Goal: Complete application form

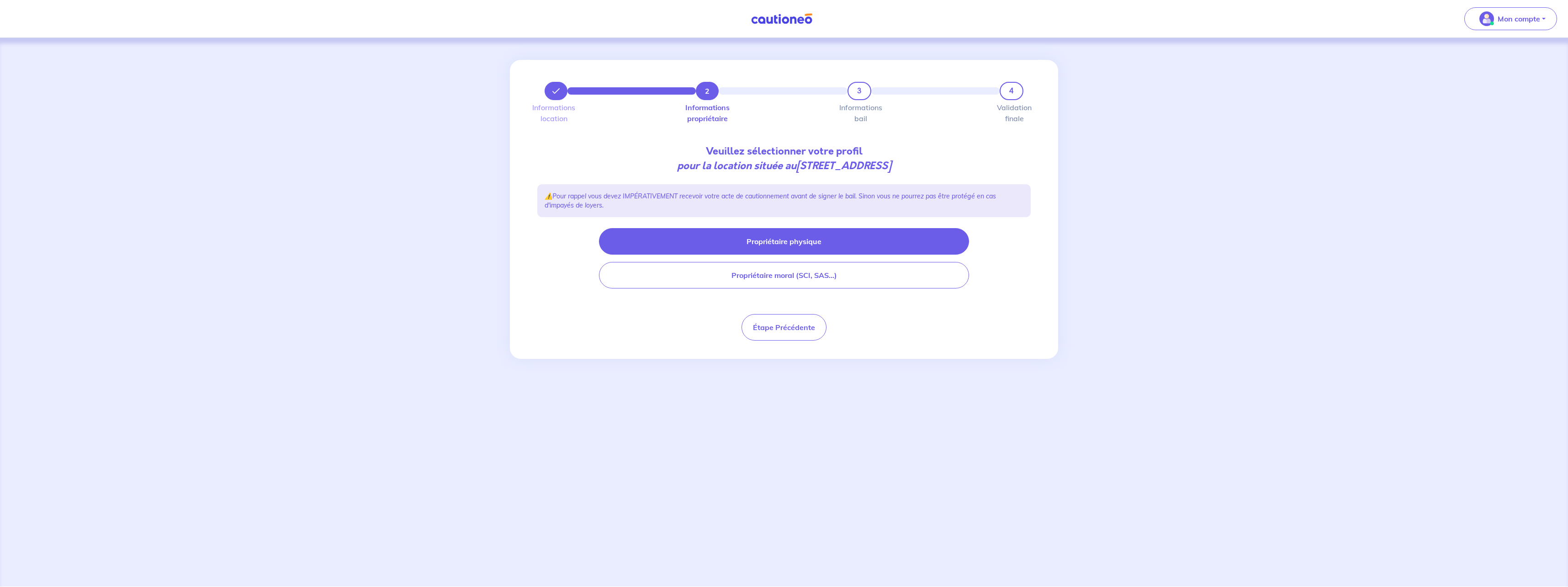
click at [783, 243] on button "Propriétaire physique" at bounding box center [784, 242] width 370 height 27
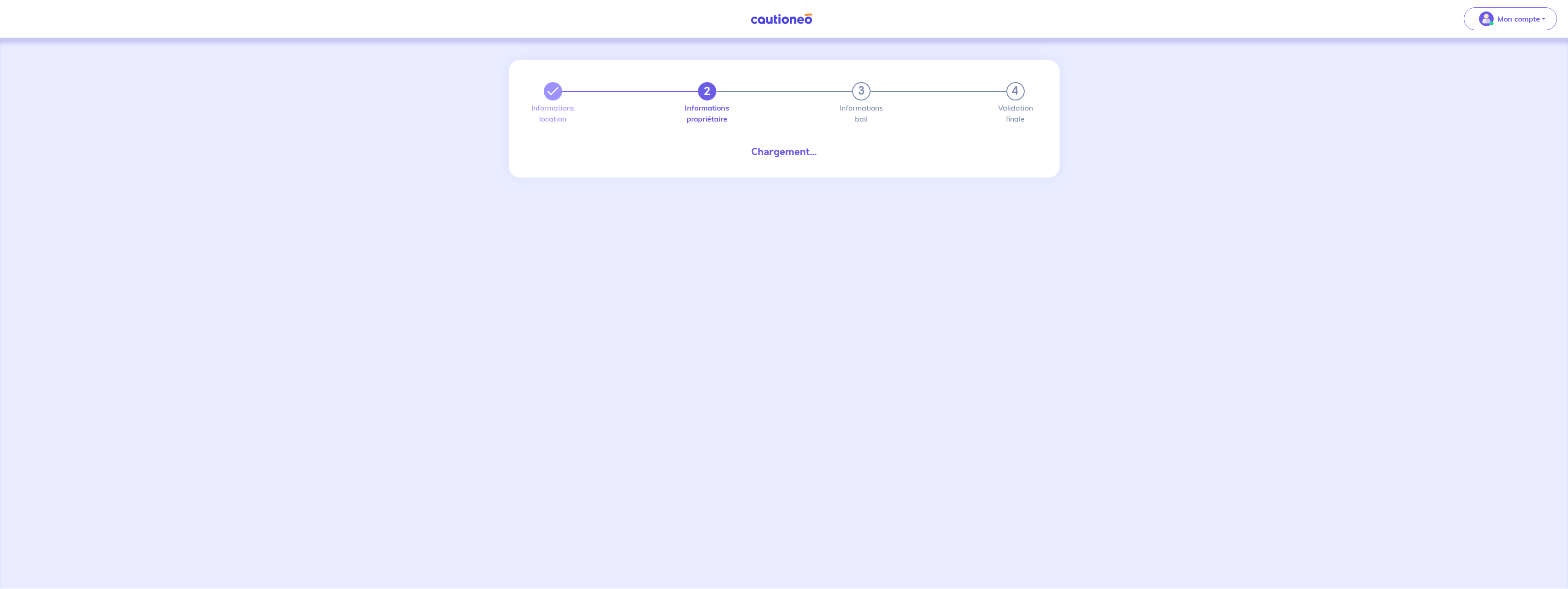
select select "FR"
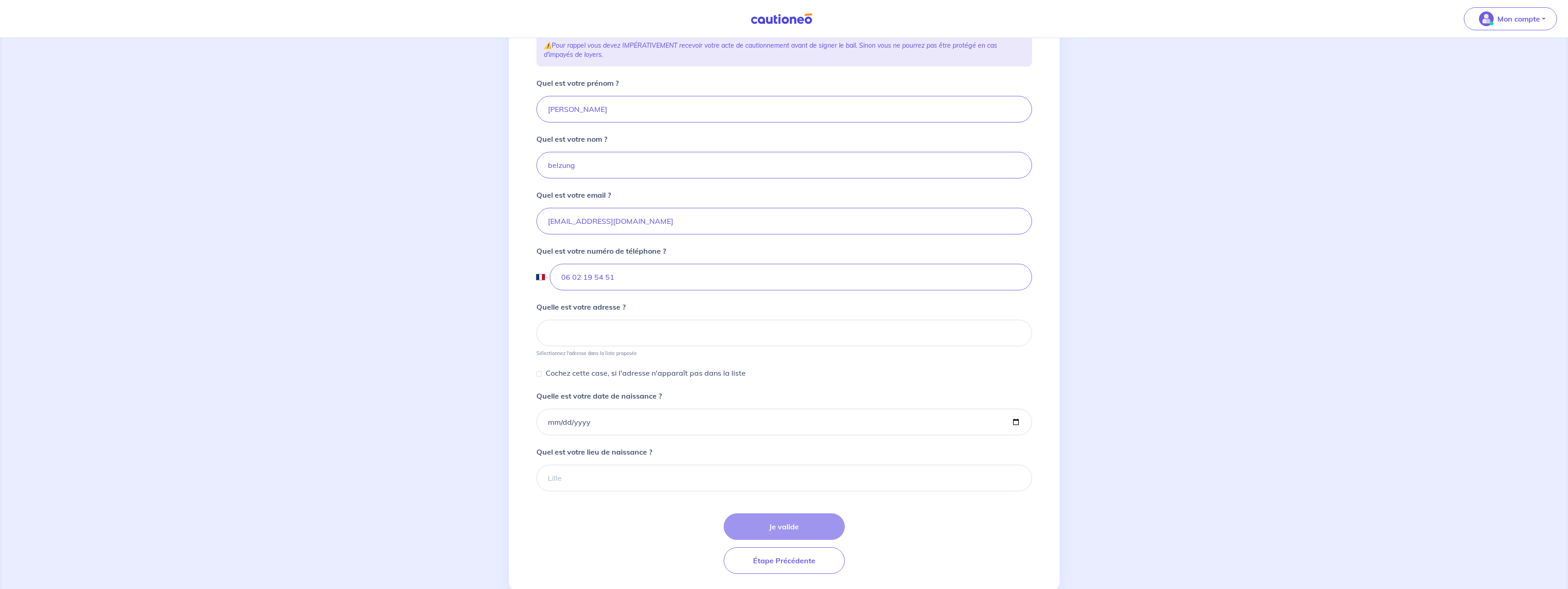
scroll to position [184, 0]
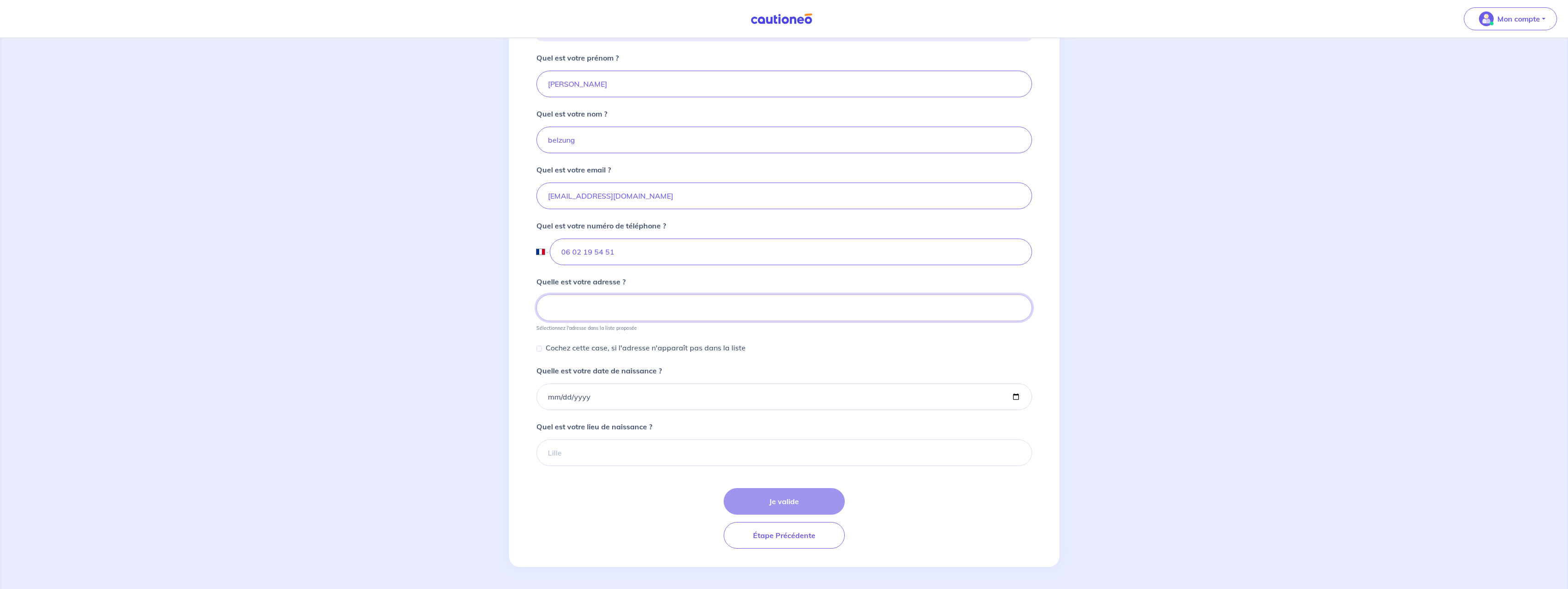
click at [684, 310] on input at bounding box center [784, 308] width 496 height 27
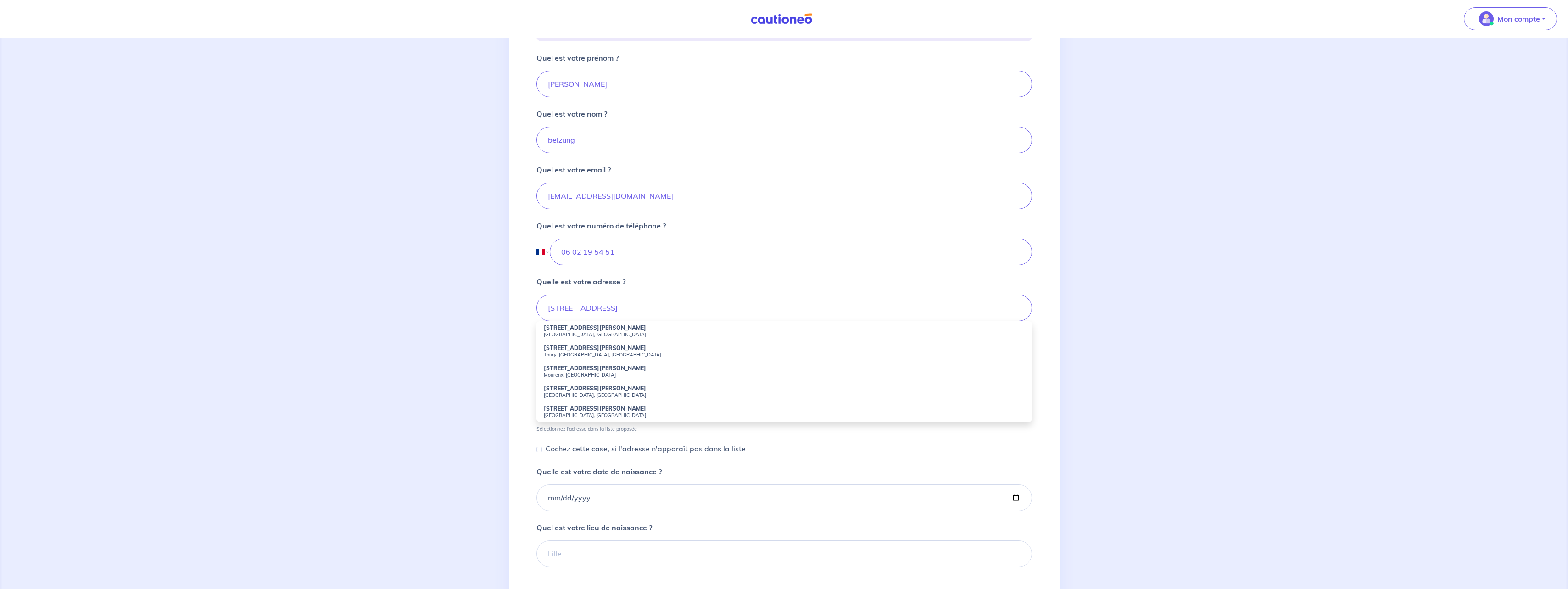
click at [454, 363] on div "2 3 4 Informations location Informations propriétaire Informations bail Validat…" at bounding box center [784, 272] width 1568 height 836
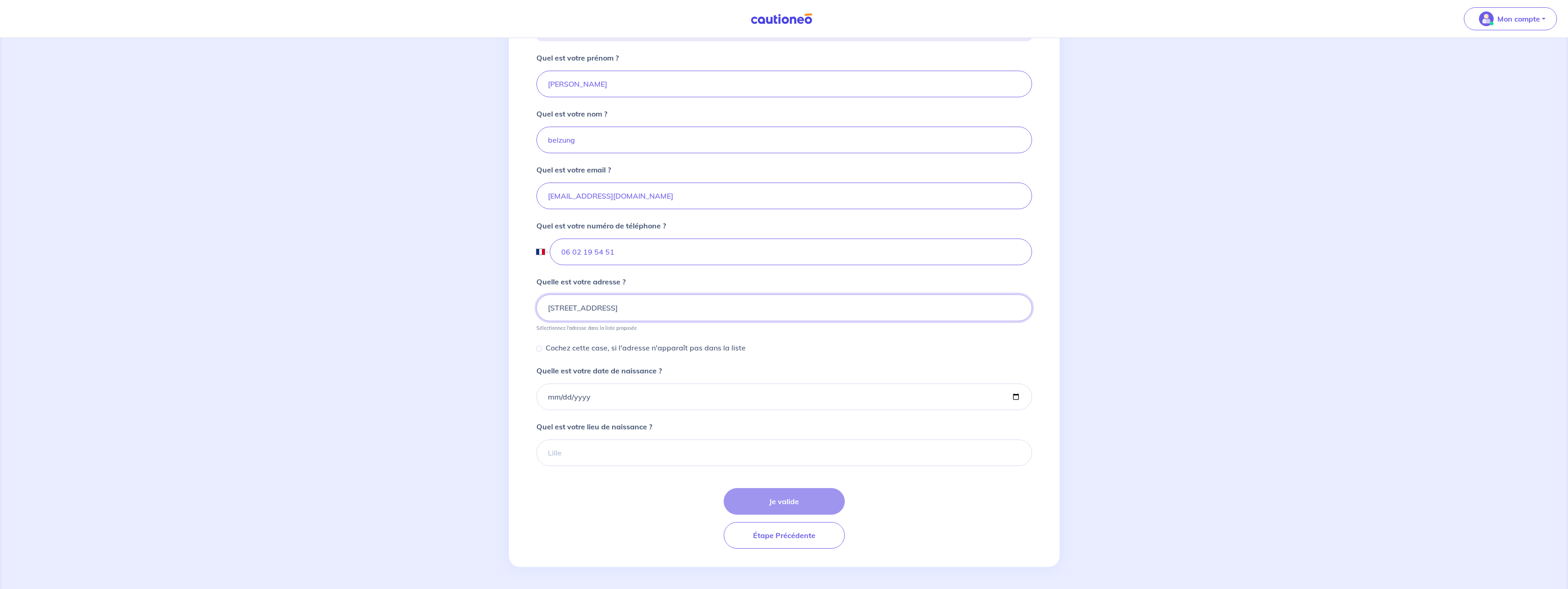
click at [592, 305] on input "[STREET_ADDRESS]" at bounding box center [784, 308] width 496 height 27
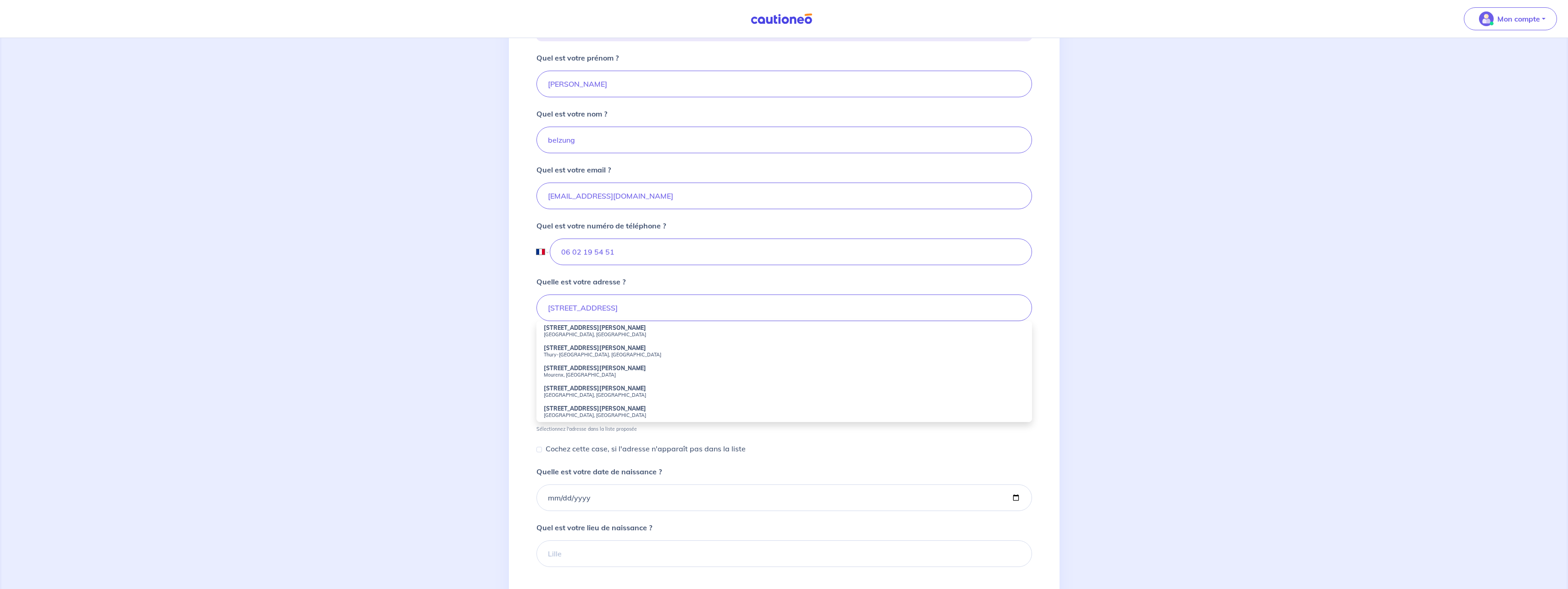
click at [483, 359] on div "2 3 4 Informations location Informations propriétaire Informations bail Validat…" at bounding box center [784, 272] width 1568 height 836
click at [626, 313] on input "[STREET_ADDRESS]" at bounding box center [784, 308] width 496 height 27
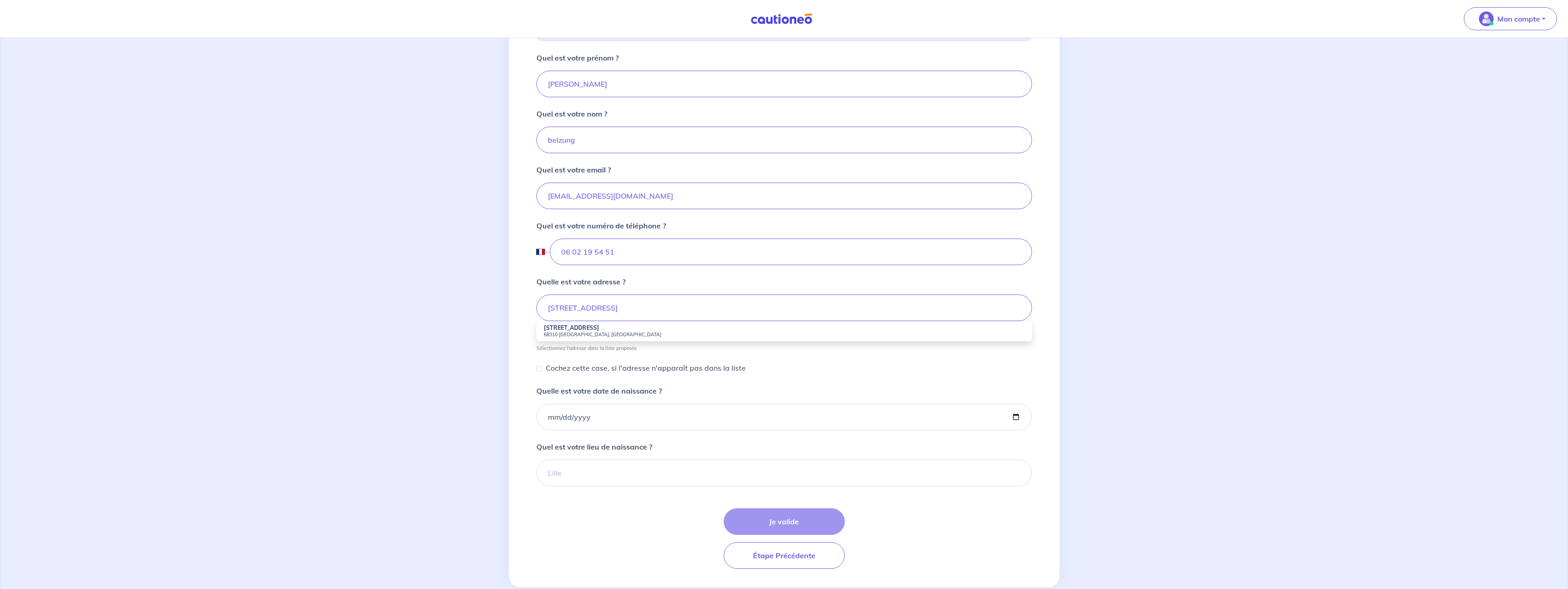
click at [617, 333] on small "68310 [GEOGRAPHIC_DATA], [GEOGRAPHIC_DATA]" at bounding box center [784, 334] width 481 height 7
type input "[STREET_ADDRESS]"
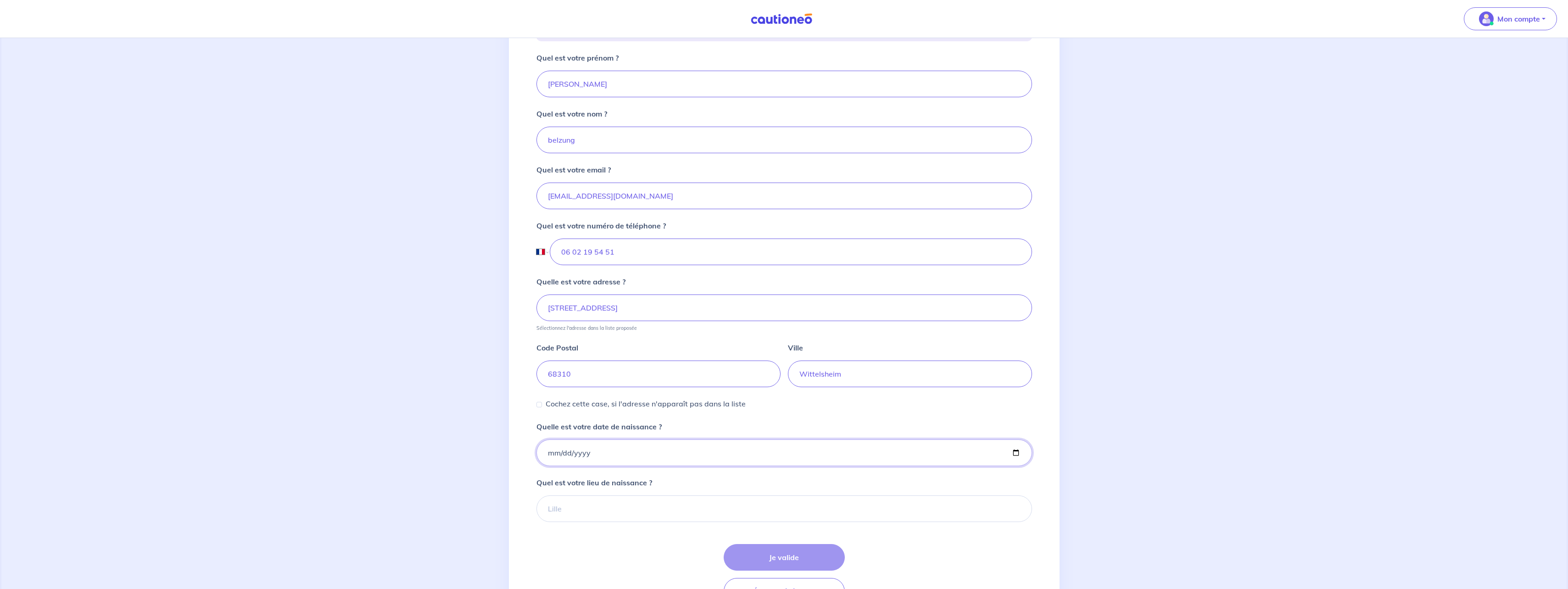
click at [619, 450] on input "Quelle est votre date de naissance ?" at bounding box center [784, 453] width 496 height 27
type input "[DATE]"
click at [615, 524] on form "Quel est votre prénom ? [PERSON_NAME] est votre nom ? [PERSON_NAME] Quel est vo…" at bounding box center [784, 329] width 496 height 552
click at [615, 514] on input "Quel est votre lieu de naissance ?" at bounding box center [784, 509] width 496 height 27
click at [553, 506] on input "[GEOGRAPHIC_DATA]" at bounding box center [784, 509] width 496 height 27
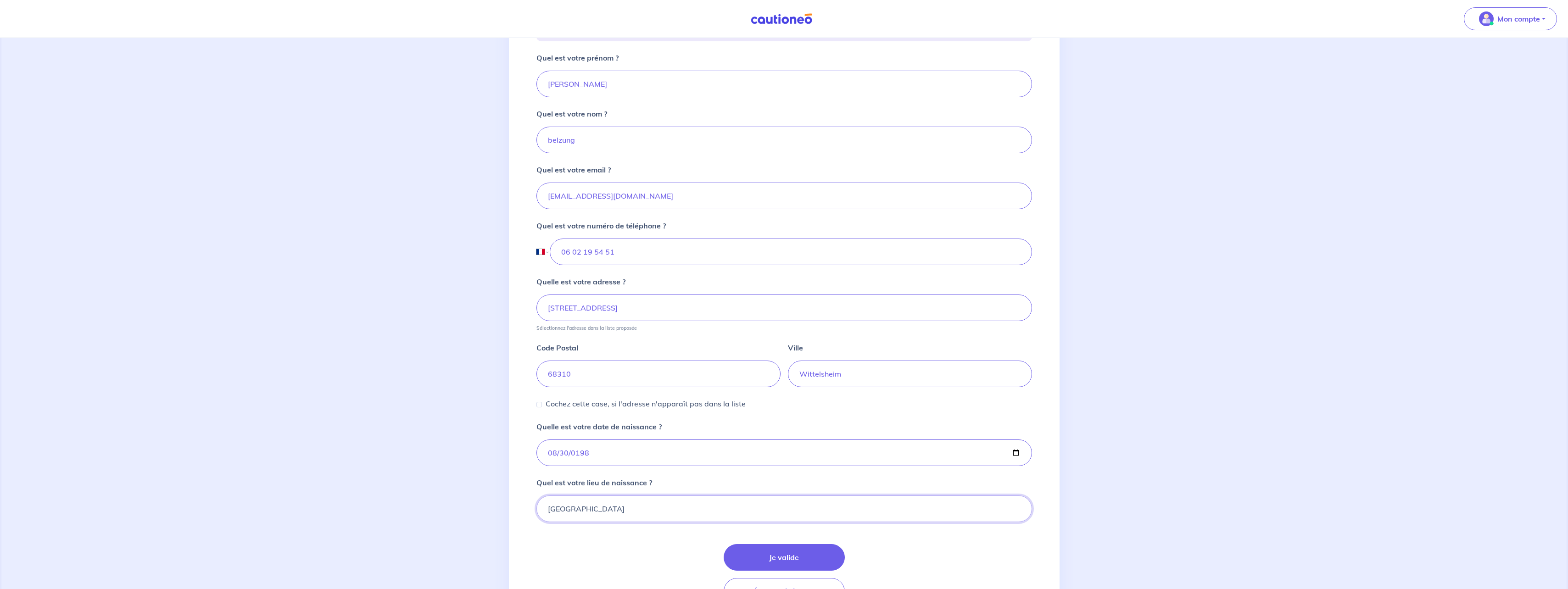
type input "[GEOGRAPHIC_DATA]"
click at [638, 542] on form "Quel est votre prénom ? [PERSON_NAME] est votre nom ? [PERSON_NAME] Quel est vo…" at bounding box center [784, 329] width 496 height 552
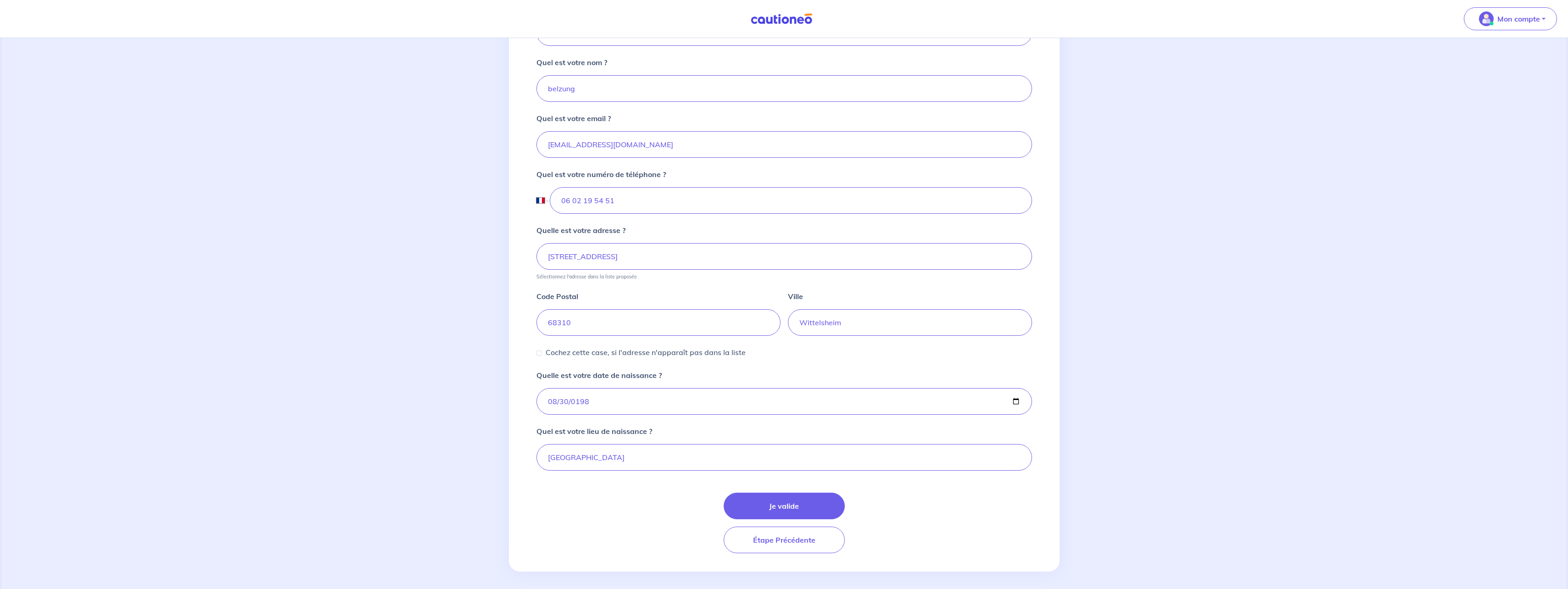
scroll to position [240, 0]
click at [781, 503] on button "Je valide" at bounding box center [784, 502] width 121 height 27
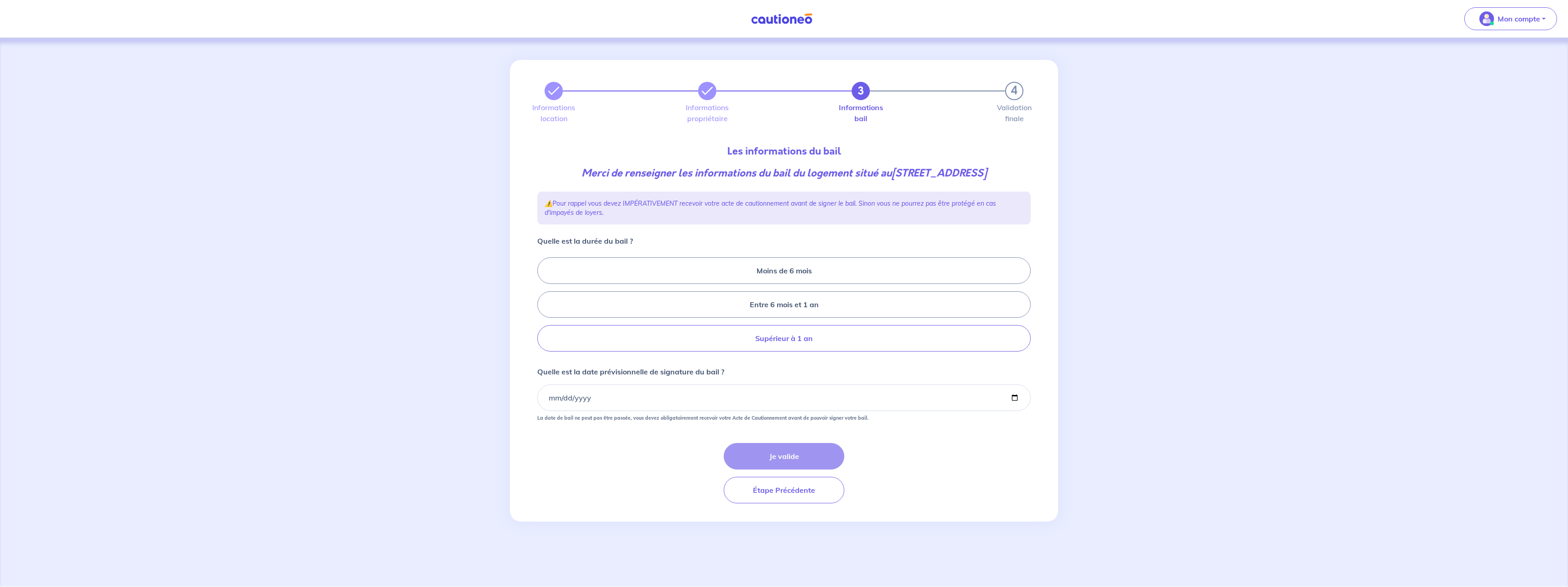
click at [806, 343] on label "Supérieur à 1 an" at bounding box center [784, 339] width 494 height 27
click at [543, 308] on input "Supérieur à 1 an" at bounding box center [541, 304] width 6 height 6
radio input "true"
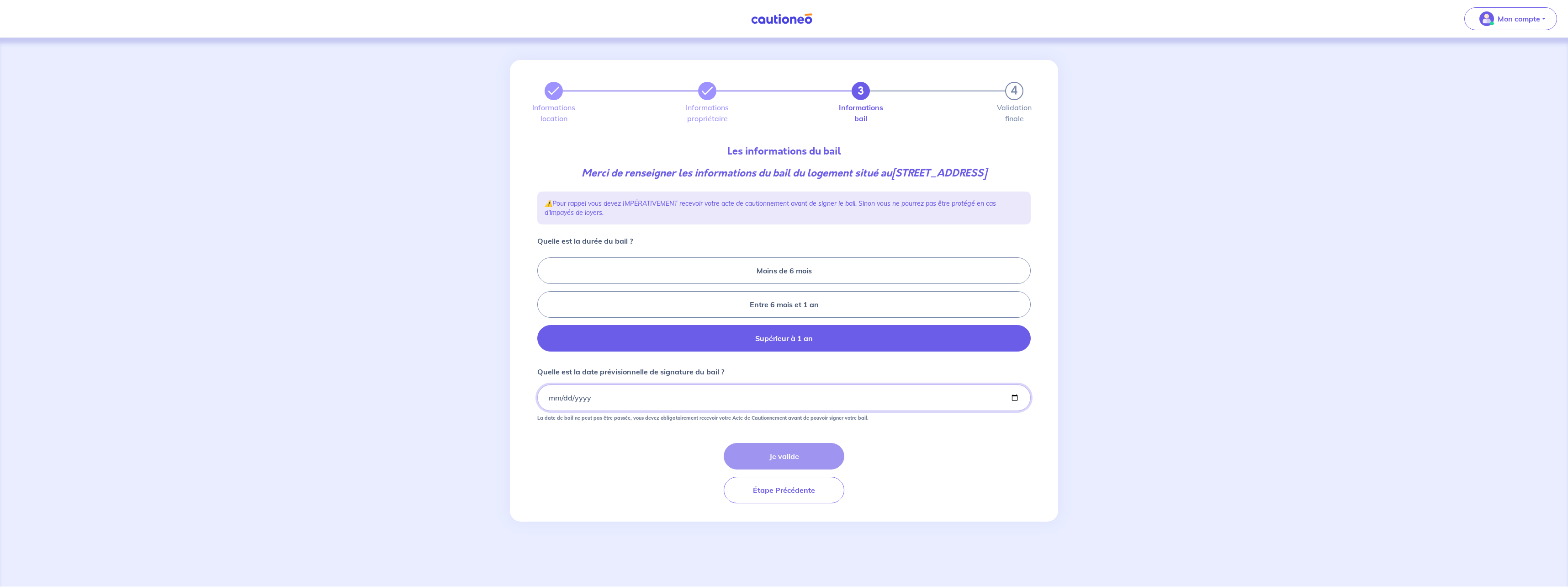
click at [694, 399] on input "Quelle est la date prévisionnelle de signature du bail ?" at bounding box center [784, 398] width 494 height 27
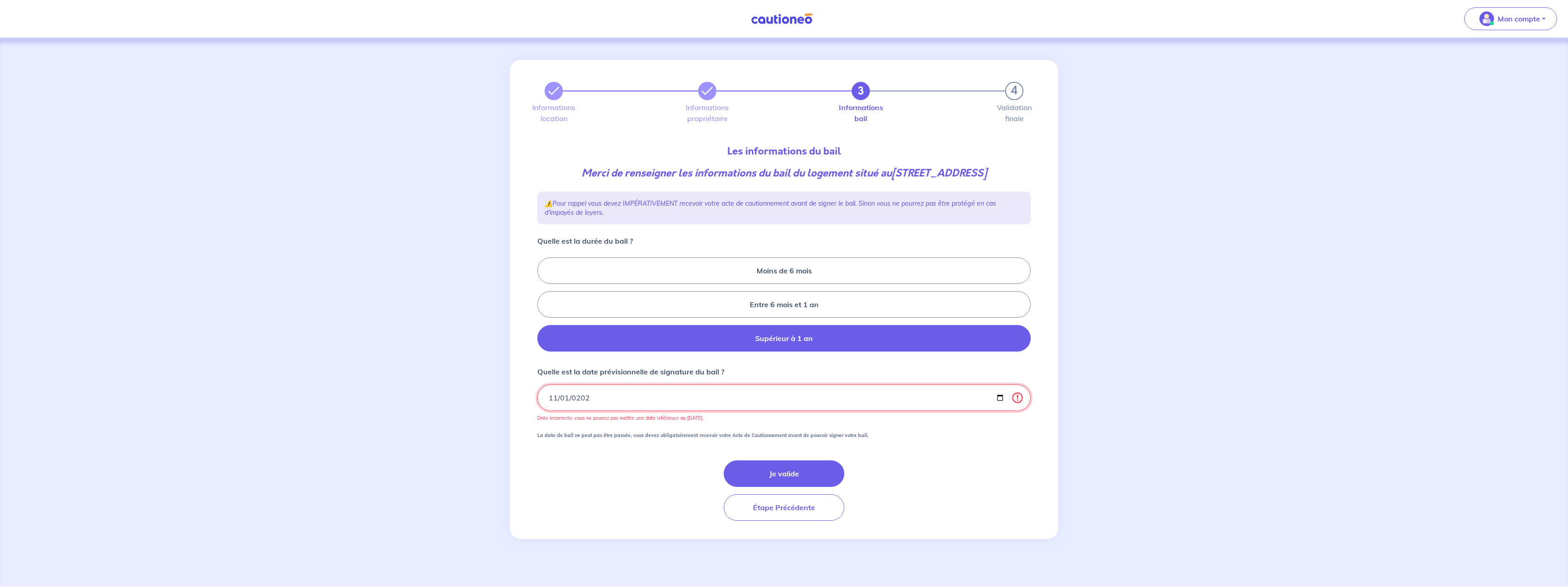
type input "[DATE]"
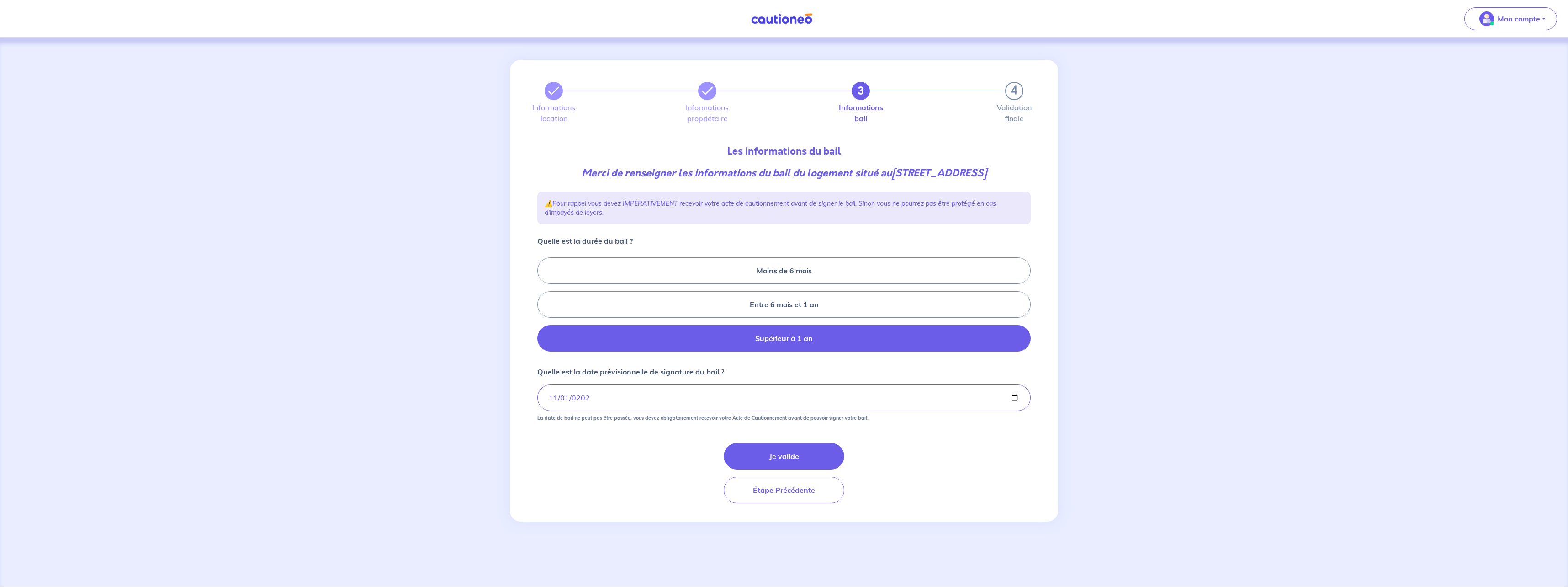
click at [663, 457] on div "Je valide Étape Précédente" at bounding box center [784, 473] width 494 height 60
click at [758, 449] on button "Je valide" at bounding box center [784, 456] width 121 height 27
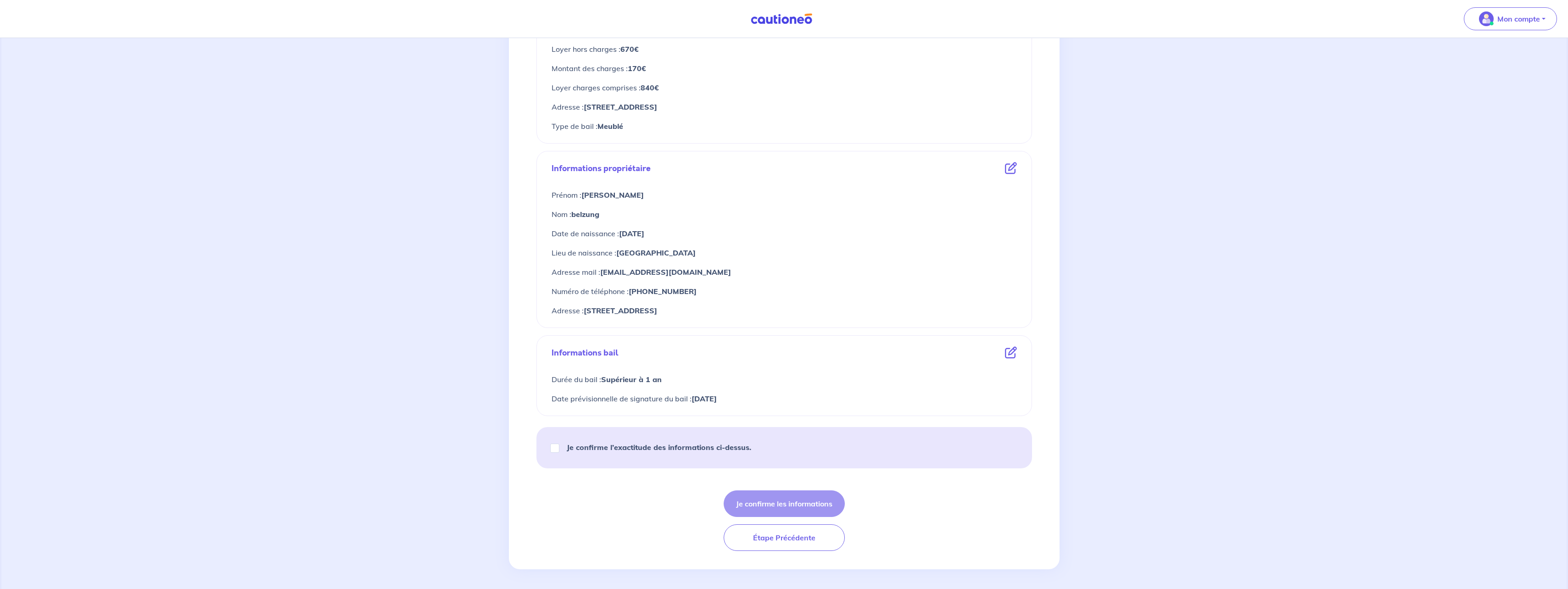
scroll to position [219, 0]
click at [674, 445] on strong "Je confirme l’exactitude des informations ci-dessus." at bounding box center [659, 445] width 185 height 9
click at [559, 445] on input "Je confirme l’exactitude des informations ci-dessus." at bounding box center [554, 445] width 9 height 9
checkbox input "true"
click at [778, 503] on button "Je confirme les informations" at bounding box center [784, 502] width 121 height 27
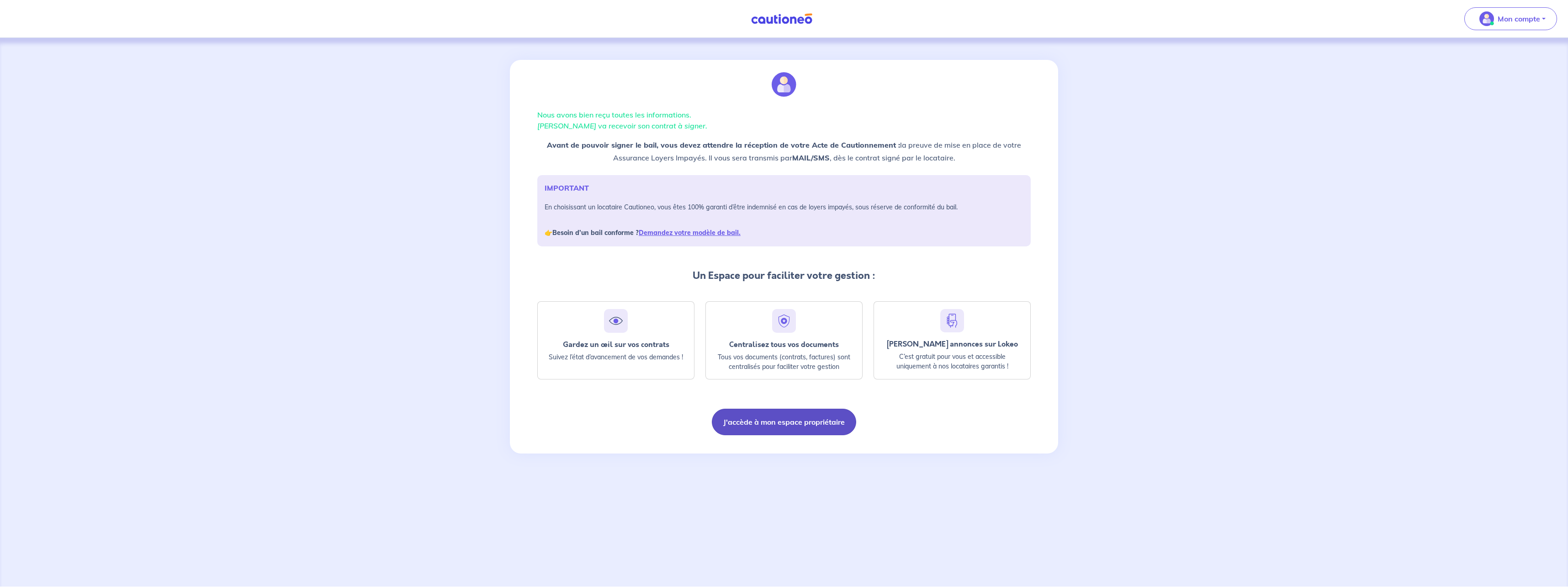
click at [803, 423] on button "J'accède à mon espace propriétaire" at bounding box center [783, 422] width 144 height 27
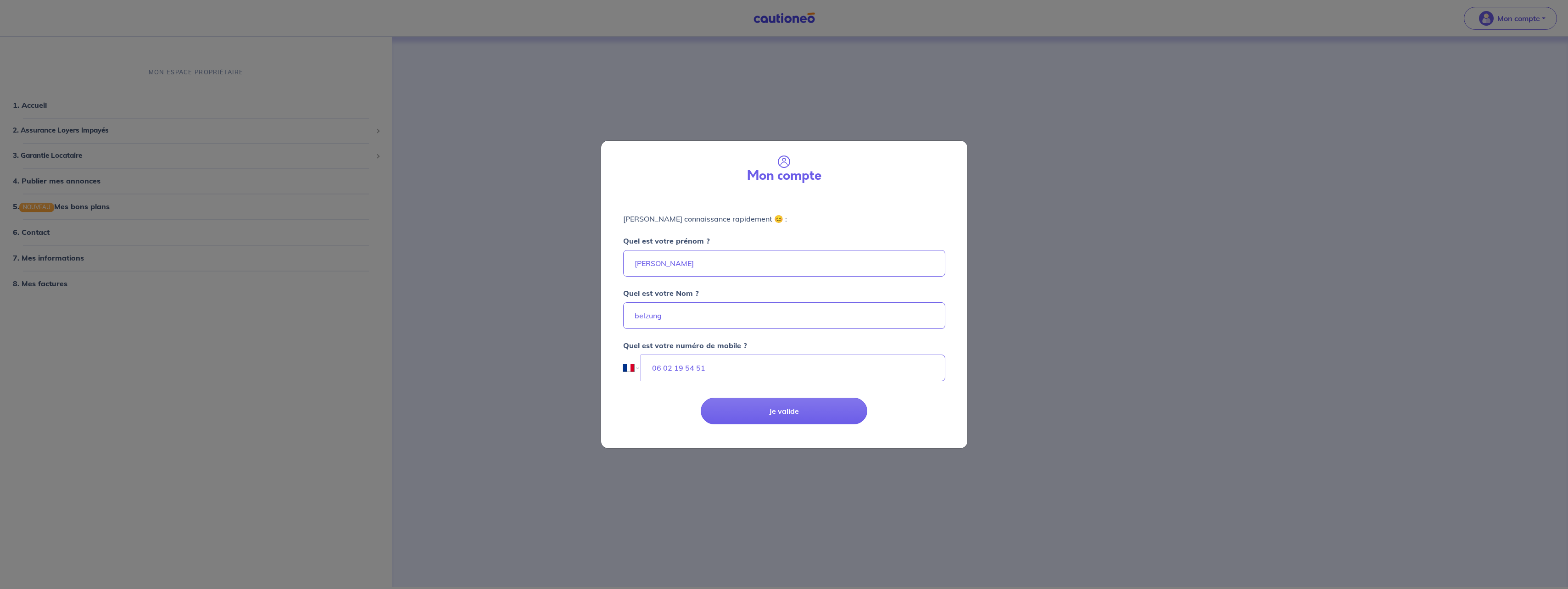
select select "FR"
click at [811, 414] on button "Je valide" at bounding box center [787, 411] width 166 height 27
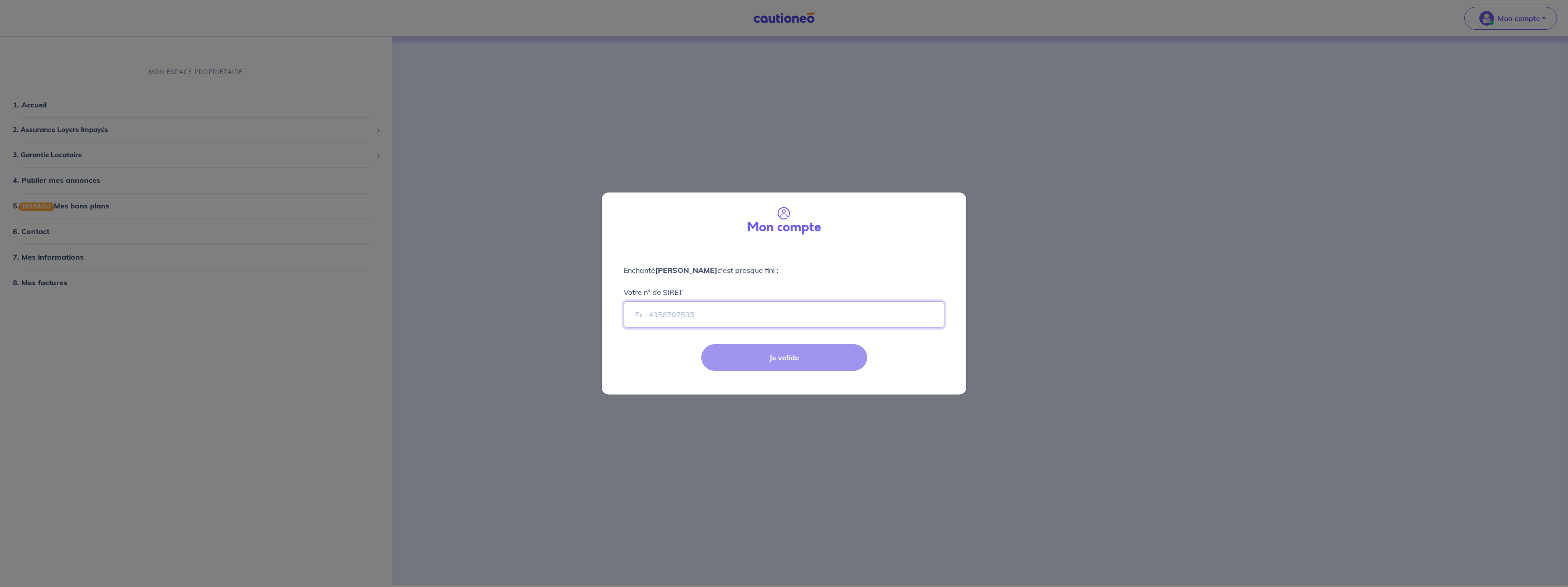
click at [732, 318] on input "Votre n° de SIRET" at bounding box center [784, 315] width 321 height 27
paste input "807508536 00016"
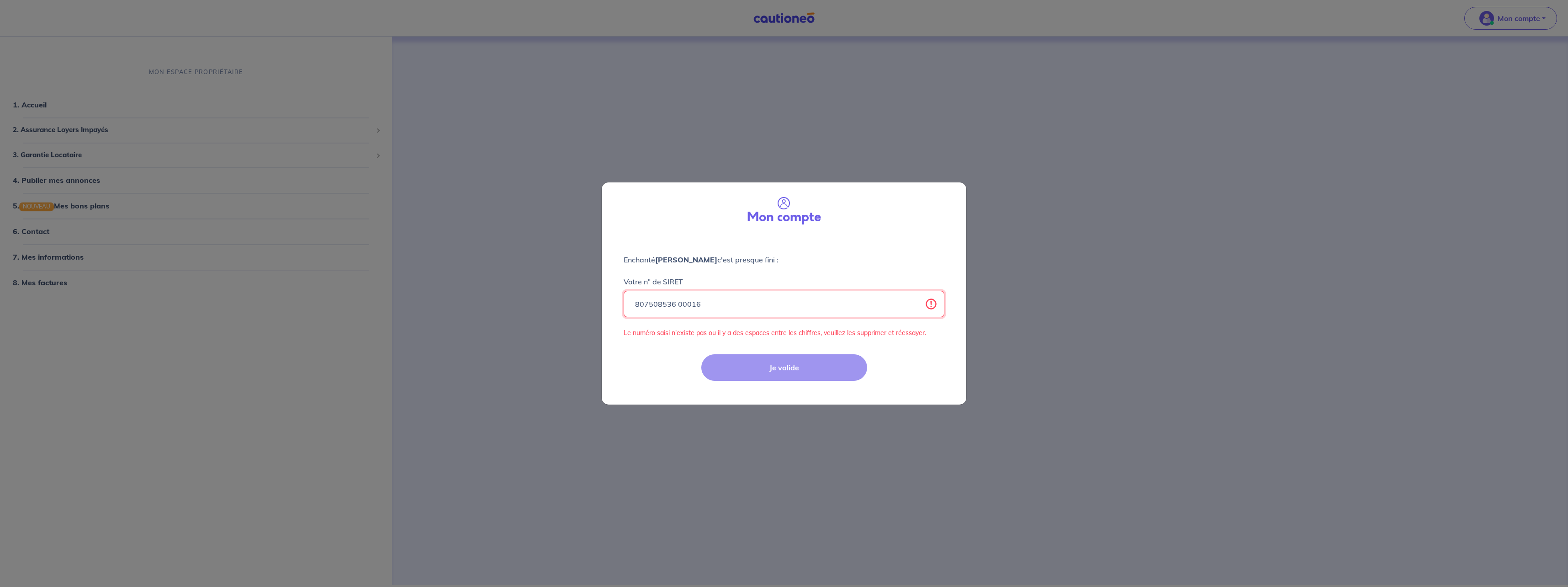
click at [677, 304] on input "807508536 00016" at bounding box center [784, 304] width 321 height 27
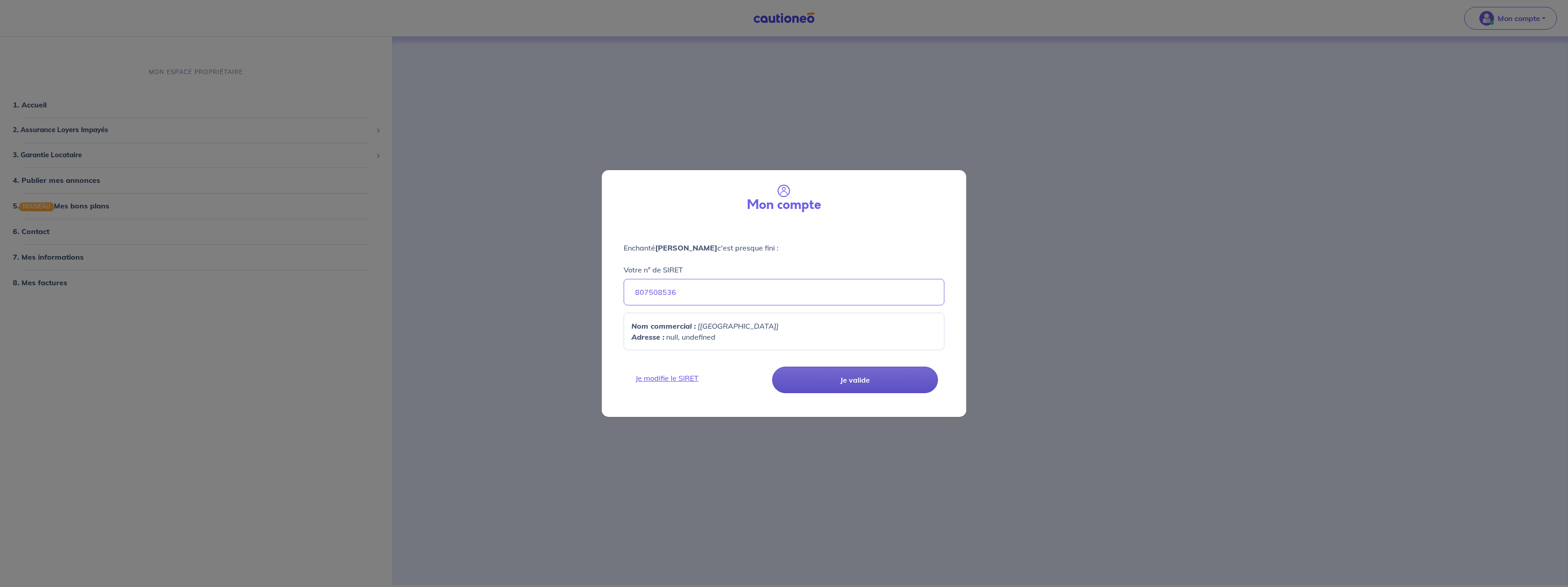
click at [887, 385] on button "Je valide" at bounding box center [855, 380] width 166 height 27
click at [850, 376] on button "Je valide" at bounding box center [855, 380] width 166 height 27
click at [740, 294] on input "807508536" at bounding box center [784, 292] width 321 height 27
type input "80750853600016"
click at [842, 380] on button "Je valide" at bounding box center [855, 380] width 166 height 27
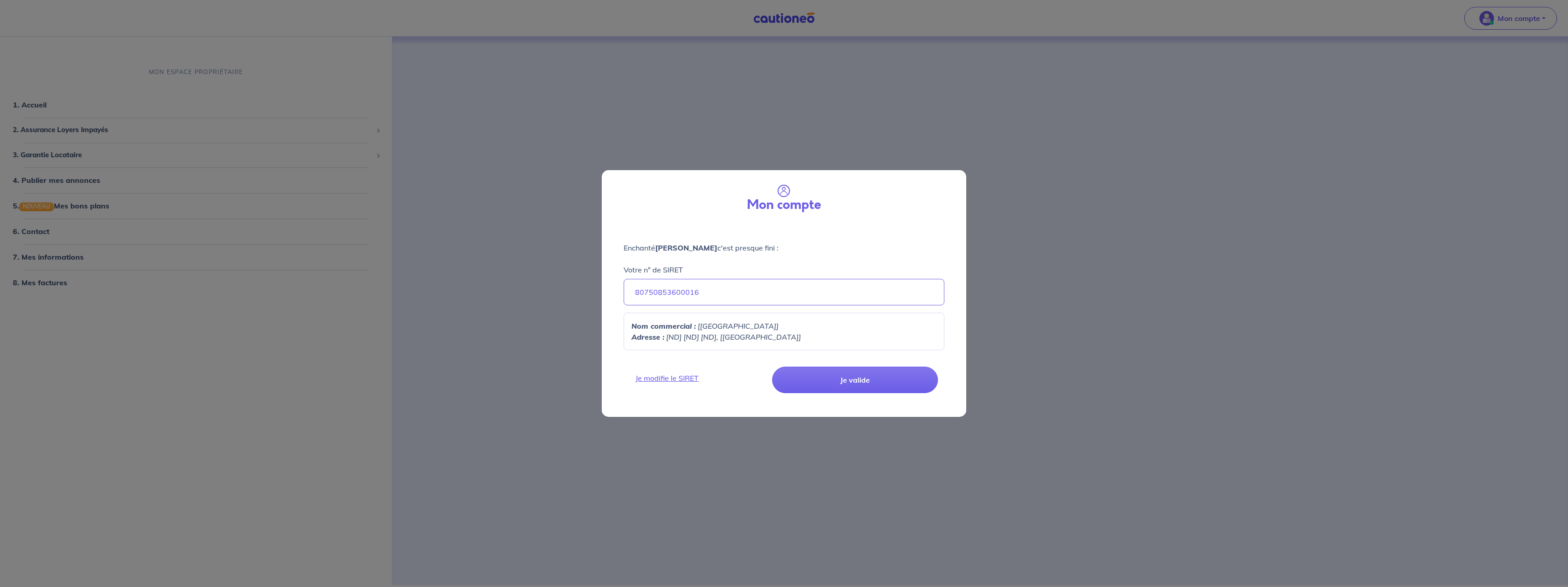
click at [676, 335] on em "[ND] [ND] [ND], [ND]" at bounding box center [733, 337] width 135 height 9
click at [688, 376] on link "Je modifie le SIRET" at bounding box center [699, 378] width 138 height 11
click at [833, 378] on button "Je valide" at bounding box center [855, 380] width 166 height 27
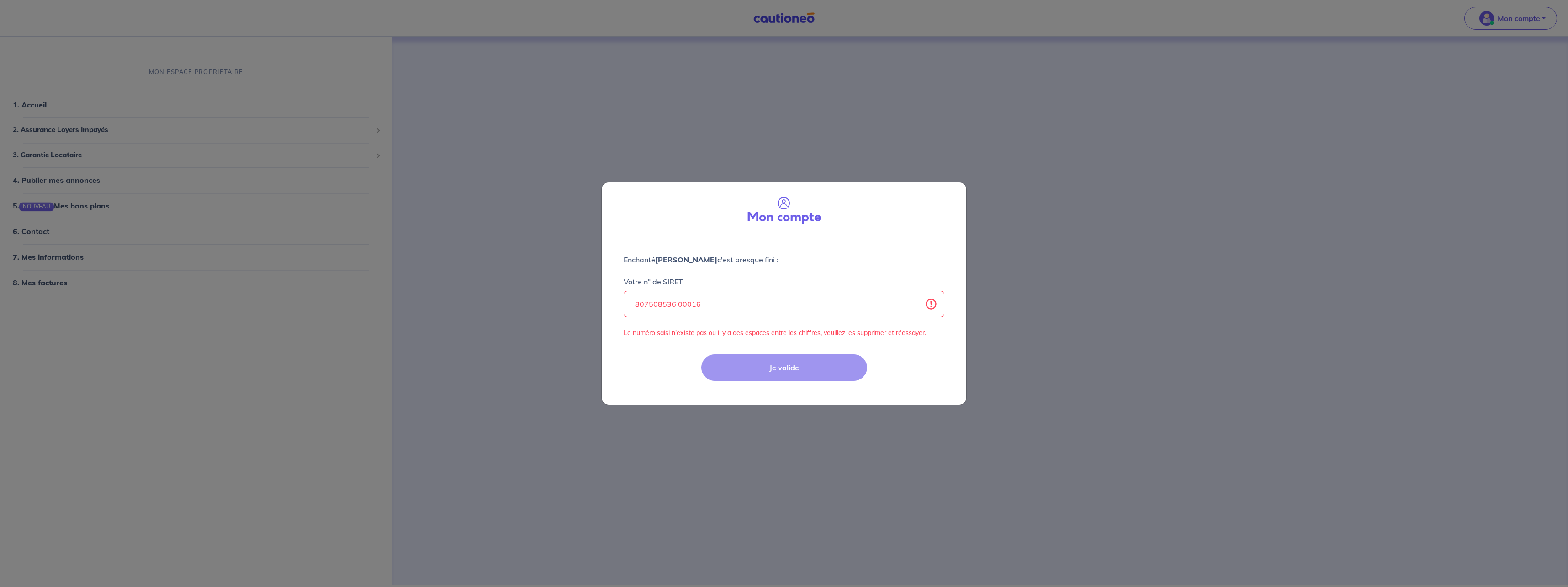
click at [679, 305] on input "807508536 00016" at bounding box center [784, 304] width 321 height 27
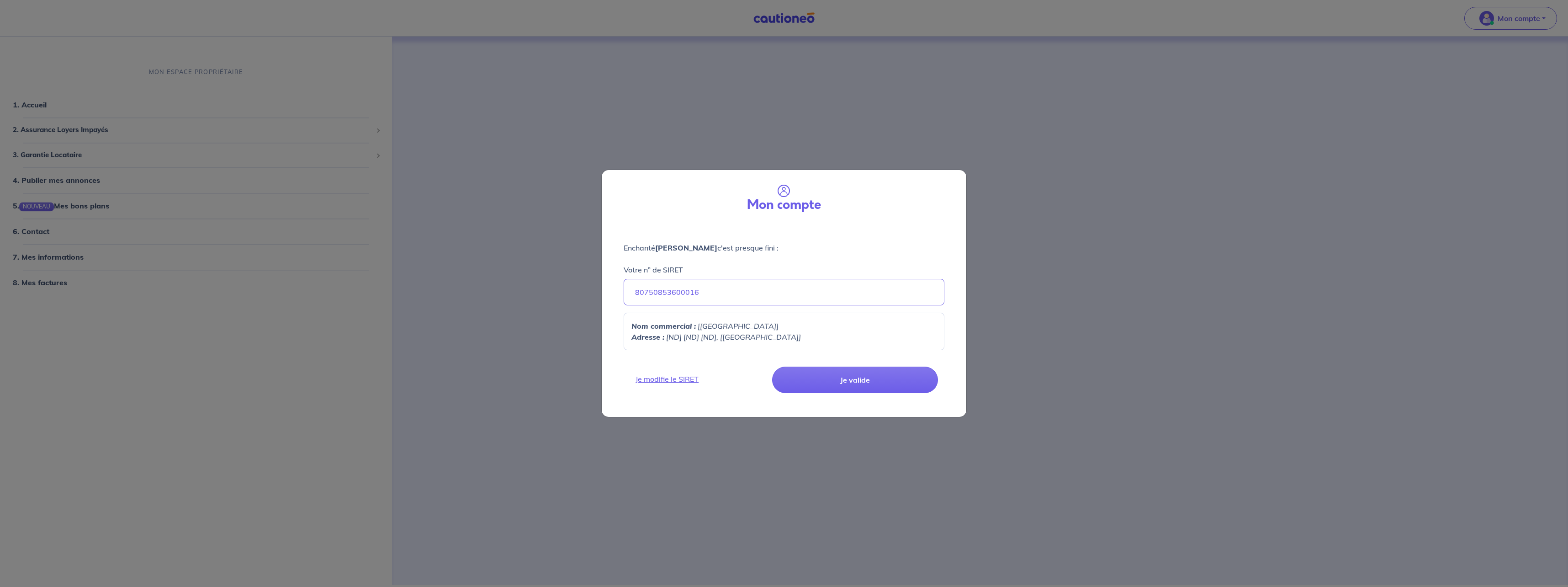
type input "80750853600016"
drag, startPoint x: 726, startPoint y: 333, endPoint x: 819, endPoint y: 361, distance: 97.1
click at [728, 334] on em "[ND] [ND] [ND], [[GEOGRAPHIC_DATA]]" at bounding box center [733, 337] width 135 height 9
click at [836, 375] on button "Je valide" at bounding box center [855, 380] width 166 height 27
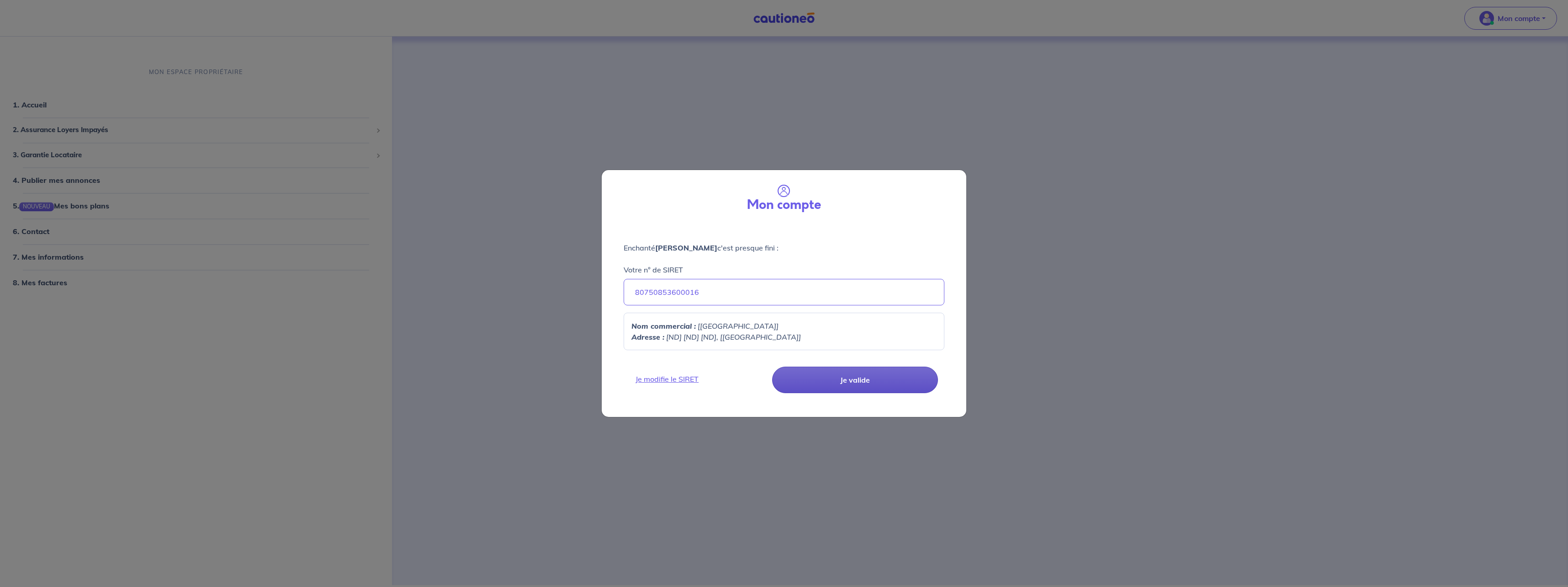
click at [836, 375] on button "Je valide" at bounding box center [855, 380] width 166 height 27
click at [835, 375] on button "Je valide" at bounding box center [855, 380] width 166 height 27
click at [771, 292] on input "80750853600016" at bounding box center [784, 292] width 321 height 27
click at [684, 381] on link "Je modifie le SIRET" at bounding box center [699, 379] width 138 height 11
click at [673, 376] on link "Je modifie le SIRET" at bounding box center [699, 379] width 138 height 11
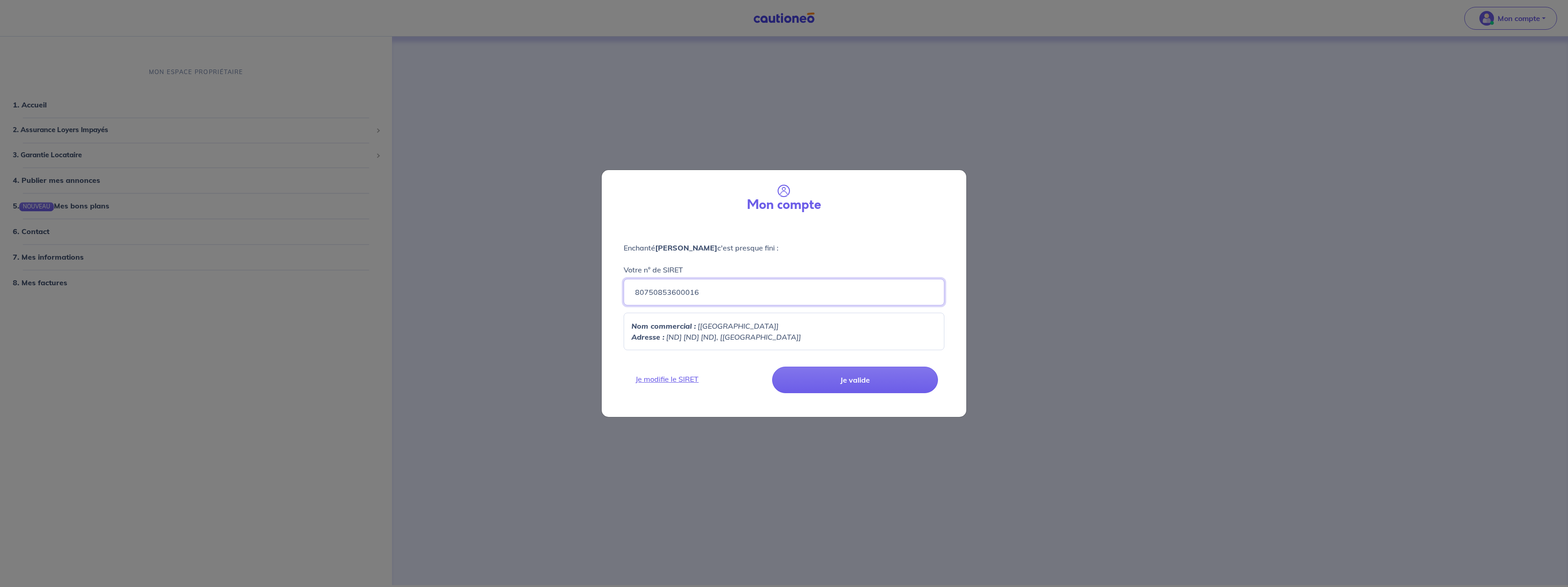
drag, startPoint x: 713, startPoint y: 291, endPoint x: 505, endPoint y: 291, distance: 208.0
click at [505, 291] on div "Mon compte Enchanté thierry belzung c'est presque fini : Votre n° de SIRET 8075…" at bounding box center [784, 294] width 1568 height 587
click at [850, 384] on button "Je valide" at bounding box center [855, 380] width 166 height 27
click at [819, 300] on input "807508536" at bounding box center [784, 292] width 321 height 27
type input "80750853600016"
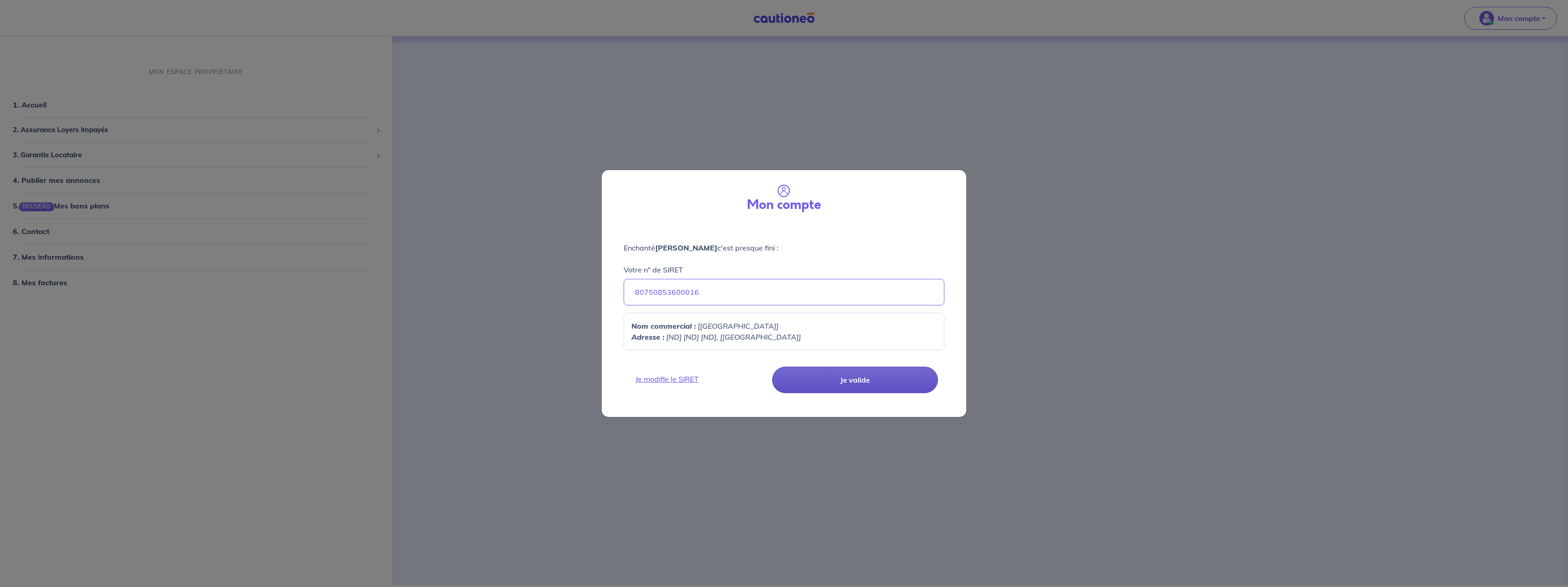
click at [858, 381] on button "Je valide" at bounding box center [855, 380] width 166 height 27
click at [859, 382] on button "Je valide" at bounding box center [855, 380] width 166 height 27
click at [856, 384] on button "Je valide" at bounding box center [855, 380] width 166 height 27
click at [856, 382] on button "Je valide" at bounding box center [855, 380] width 166 height 27
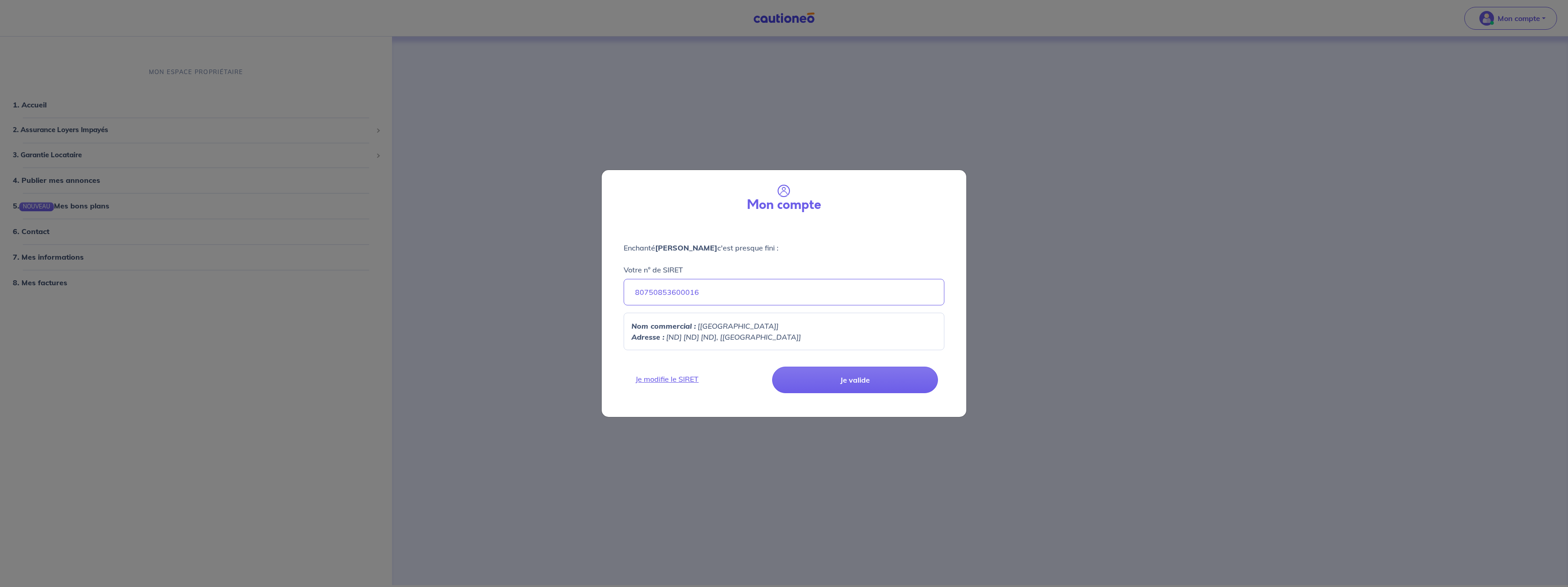
click at [733, 199] on div "Mon compte" at bounding box center [784, 197] width 350 height 40
click at [690, 379] on link "Je modifie le SIRET" at bounding box center [699, 379] width 138 height 11
click at [463, 237] on div "Mon compte Enchanté thierry belzung c'est presque fini : Votre n° de SIRET 8075…" at bounding box center [784, 294] width 1568 height 587
select select "FR"
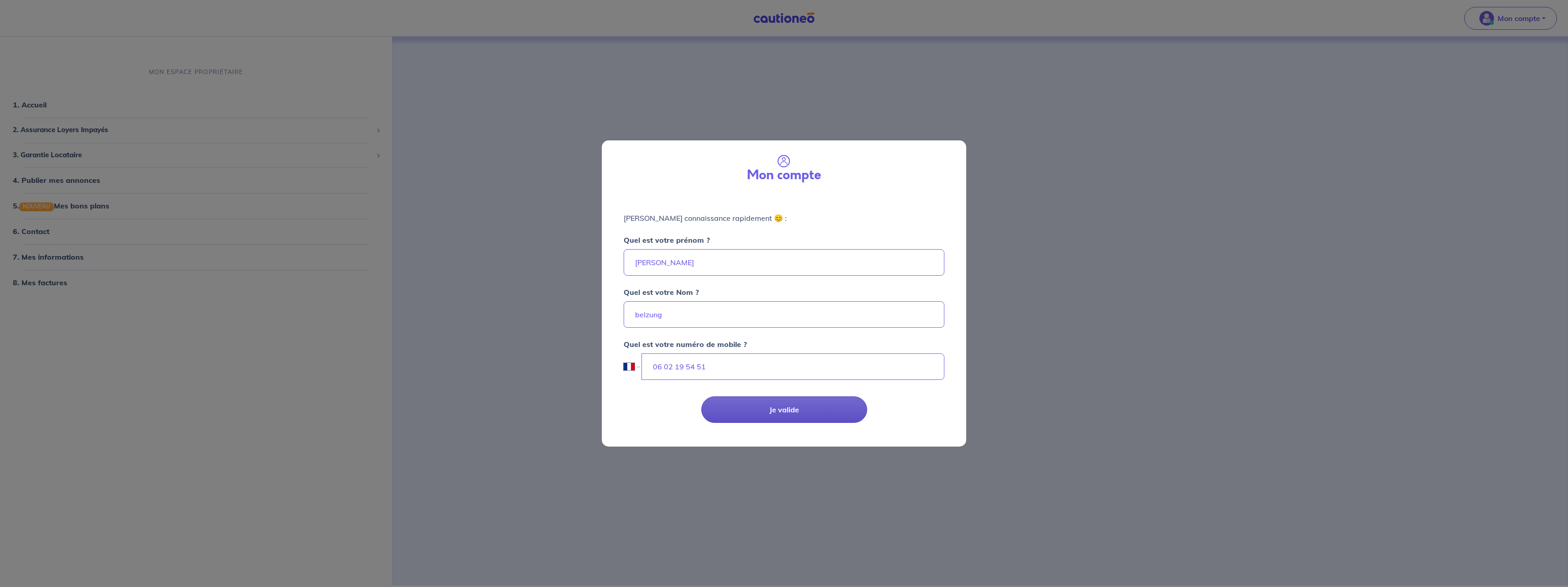
click at [806, 412] on button "Je valide" at bounding box center [784, 410] width 166 height 27
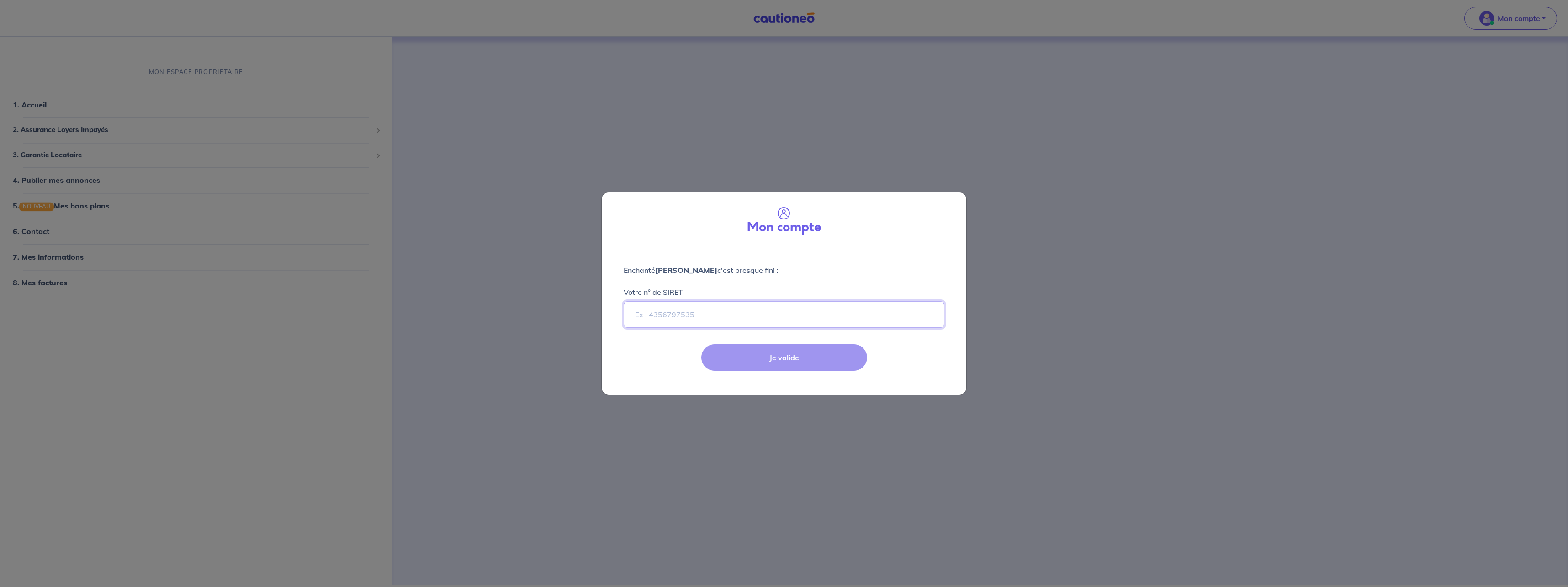
click at [766, 316] on input "Votre n° de SIRET" at bounding box center [784, 315] width 321 height 27
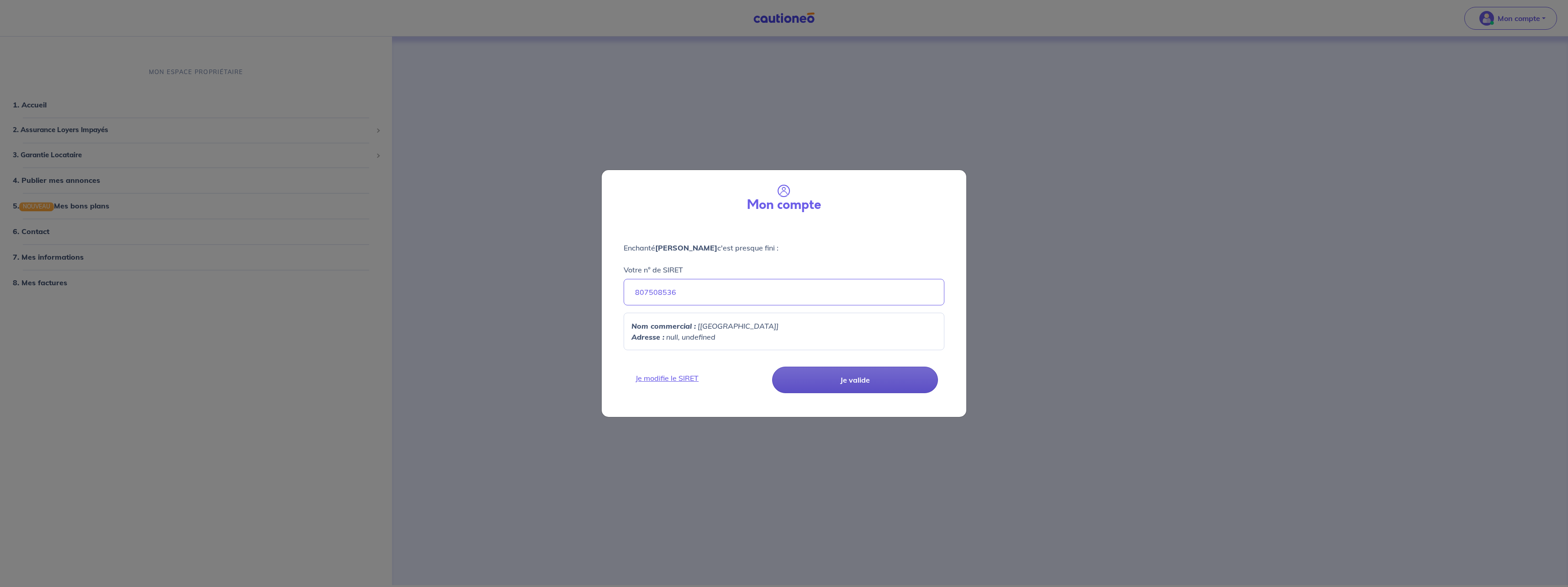
click at [877, 390] on button "Je valide" at bounding box center [855, 380] width 166 height 27
click at [877, 379] on button "Je valide" at bounding box center [855, 380] width 166 height 27
click at [818, 296] on input "807508536" at bounding box center [784, 292] width 321 height 27
click at [854, 383] on button "Je valide" at bounding box center [855, 380] width 166 height 27
click at [752, 292] on input "80750853600001" at bounding box center [784, 292] width 321 height 27
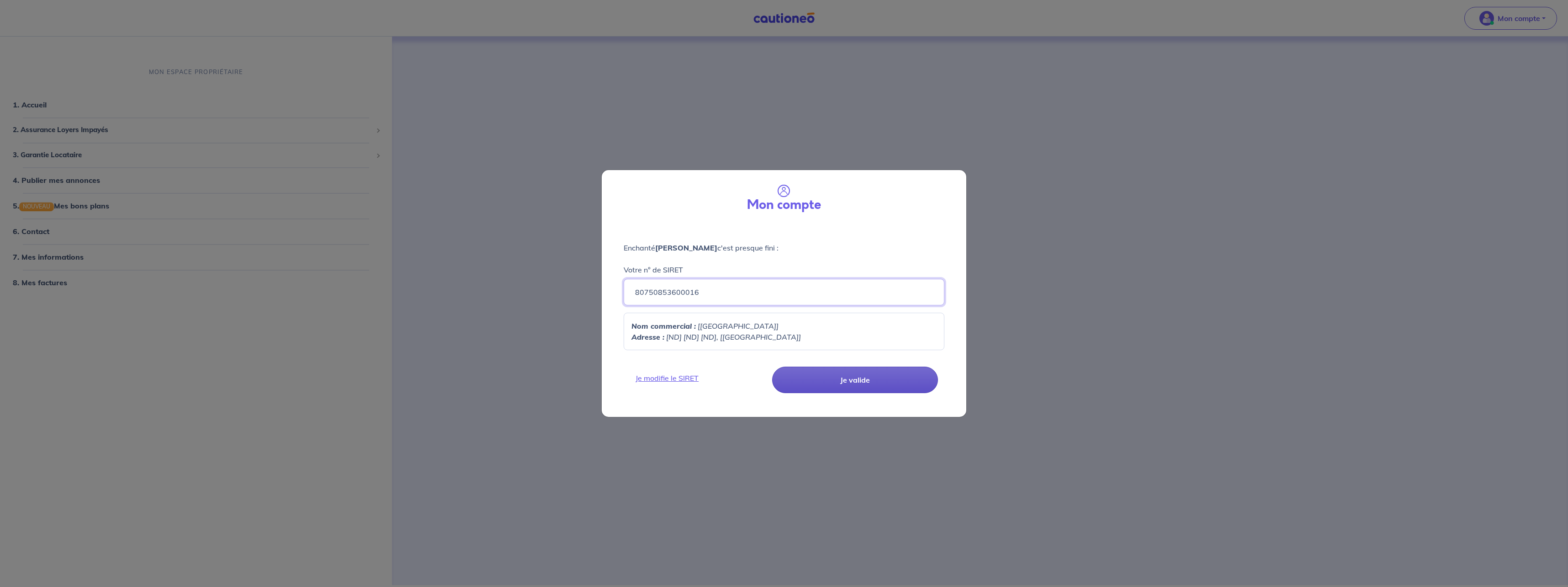
type input "80750853600016"
click at [840, 380] on button "Je valide" at bounding box center [855, 380] width 166 height 27
click at [839, 380] on button "Je valide" at bounding box center [855, 380] width 166 height 27
click at [675, 376] on link "Je modifie le SIRET" at bounding box center [699, 378] width 138 height 11
drag, startPoint x: 676, startPoint y: 377, endPoint x: 855, endPoint y: 372, distance: 179.1
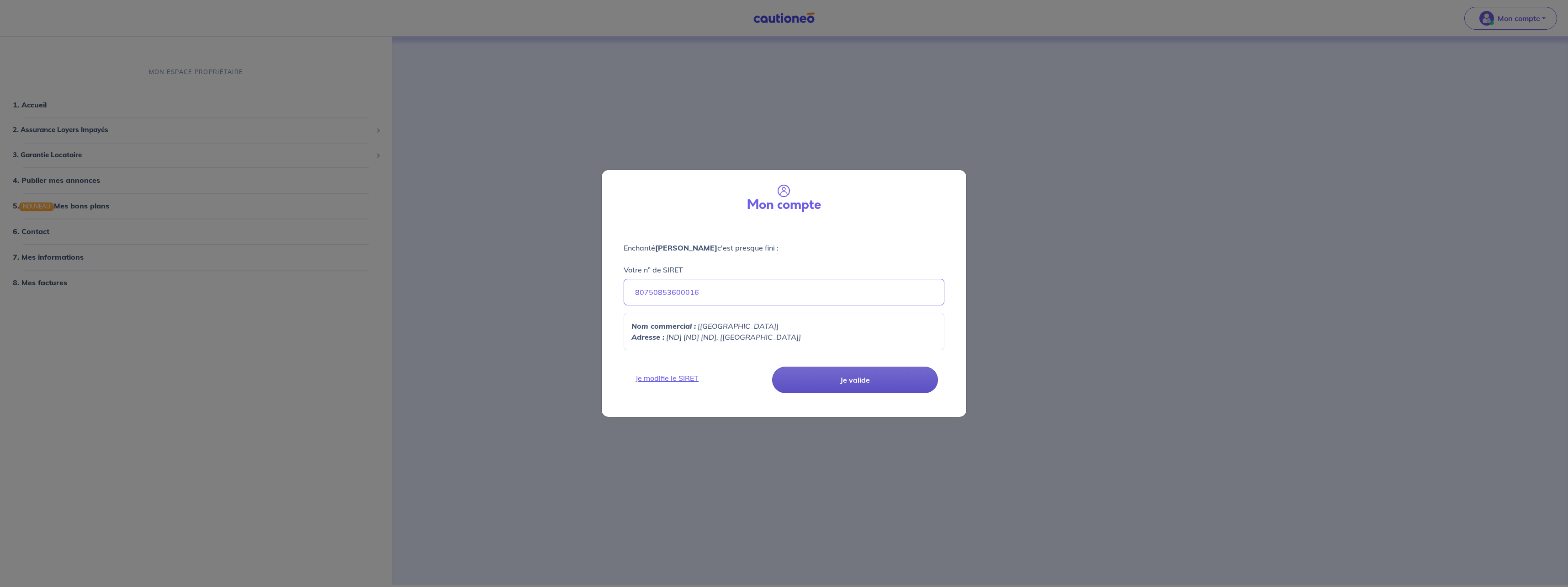
click at [681, 377] on link "Je modifie le SIRET" at bounding box center [699, 378] width 138 height 11
click at [870, 372] on button "Je valide" at bounding box center [855, 380] width 166 height 27
select select "FR"
